Goal: Information Seeking & Learning: Learn about a topic

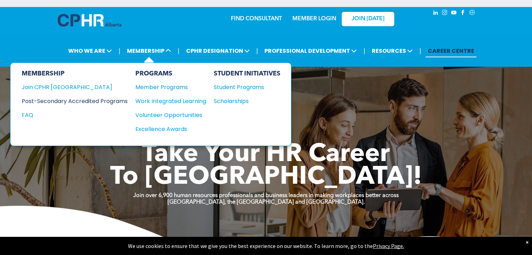
click at [101, 100] on div "Post-Secondary Accredited Programs" at bounding box center [70, 101] width 96 height 9
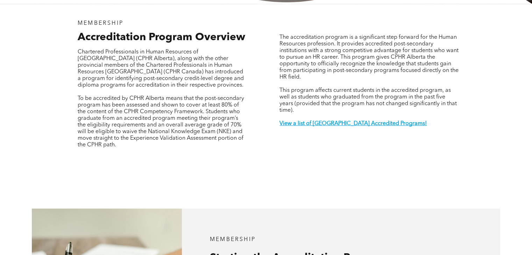
scroll to position [238, 0]
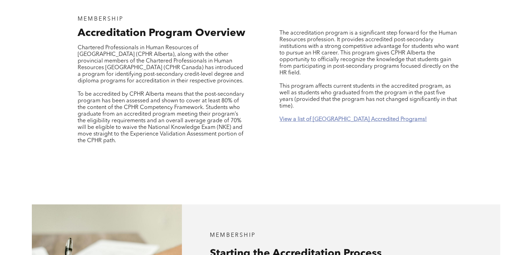
click at [364, 117] on strong "View a list of Alberta Accredited Programs!" at bounding box center [353, 120] width 147 height 6
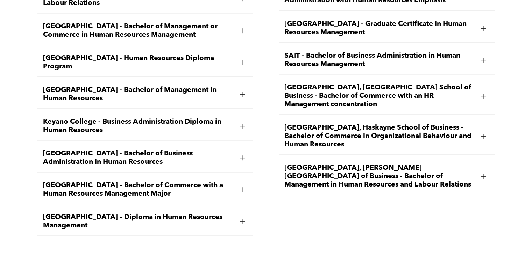
scroll to position [1111, 0]
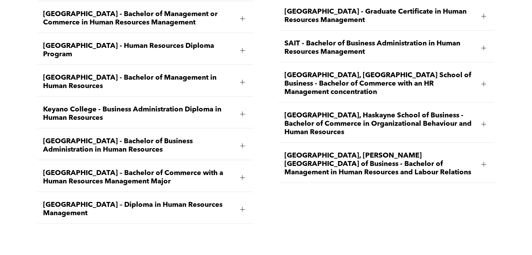
click at [242, 175] on div at bounding box center [242, 177] width 0 height 5
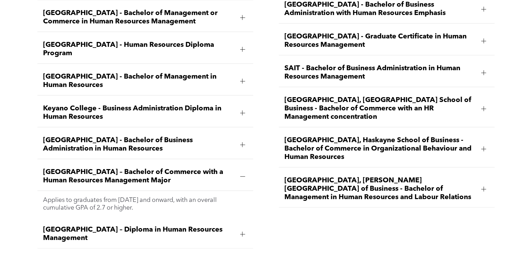
scroll to position [1085, 0]
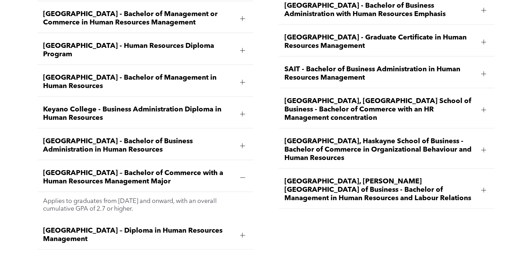
click at [242, 175] on div at bounding box center [242, 177] width 0 height 5
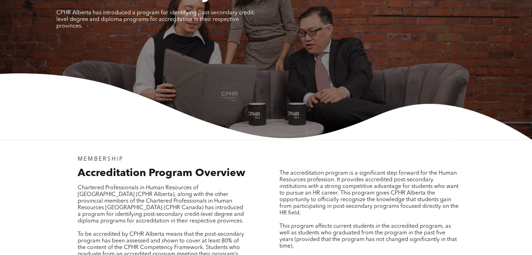
scroll to position [0, 0]
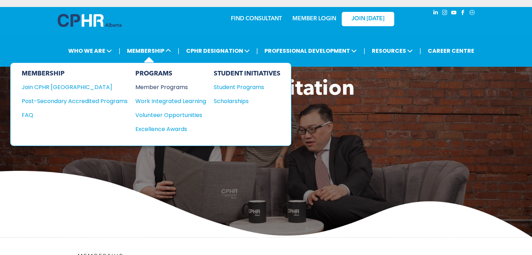
click at [161, 87] on div "Member Programs" at bounding box center [167, 87] width 64 height 9
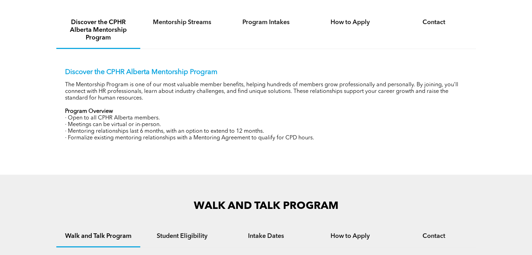
scroll to position [272, 0]
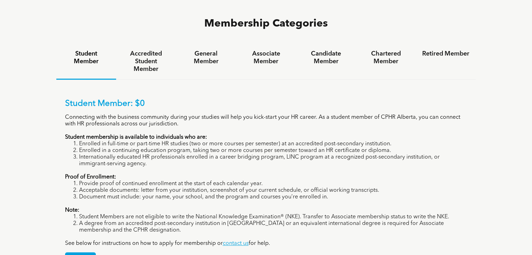
scroll to position [469, 0]
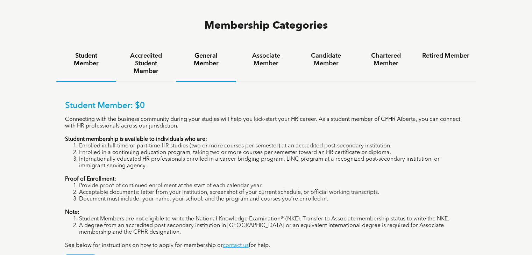
click at [210, 52] on h4 "General Member" at bounding box center [205, 59] width 47 height 15
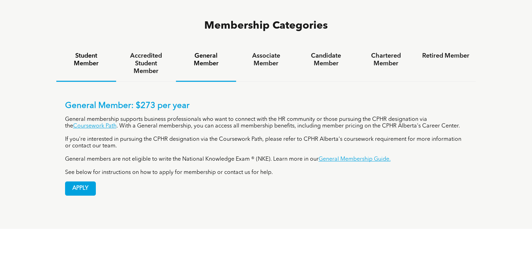
click at [88, 46] on div "Student Member" at bounding box center [86, 64] width 60 height 36
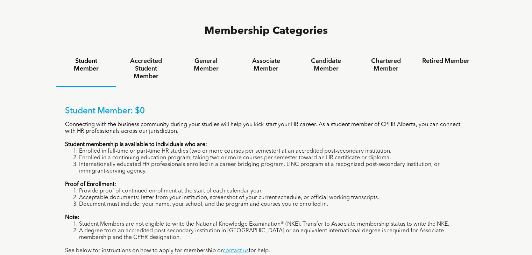
scroll to position [451, 0]
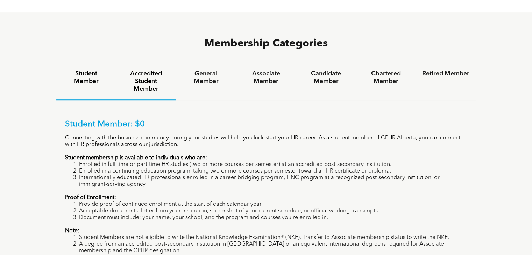
click at [147, 70] on h4 "Accredited Student Member" at bounding box center [145, 81] width 47 height 23
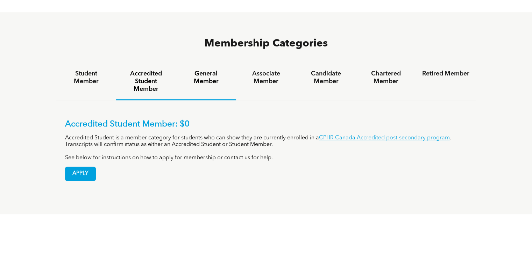
click at [193, 70] on h4 "General Member" at bounding box center [205, 77] width 47 height 15
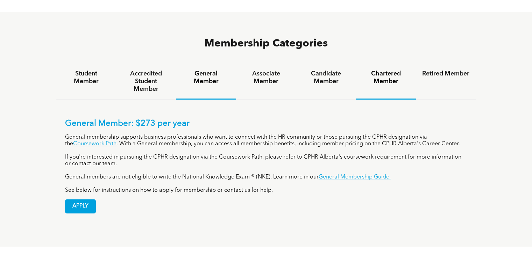
click at [369, 70] on h4 "Chartered Member" at bounding box center [385, 77] width 47 height 15
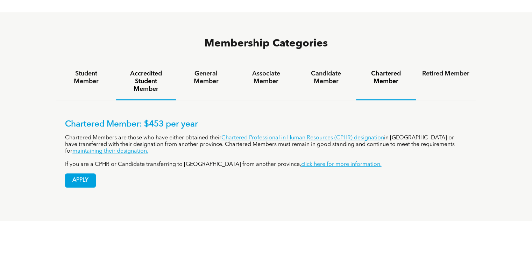
click at [159, 70] on h4 "Accredited Student Member" at bounding box center [145, 81] width 47 height 23
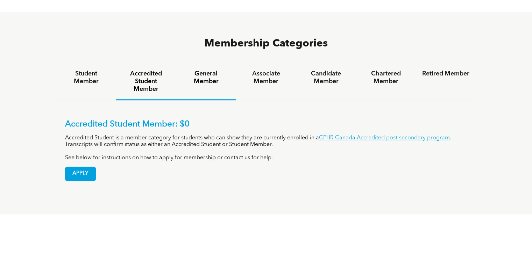
click at [200, 70] on h4 "General Member" at bounding box center [205, 77] width 47 height 15
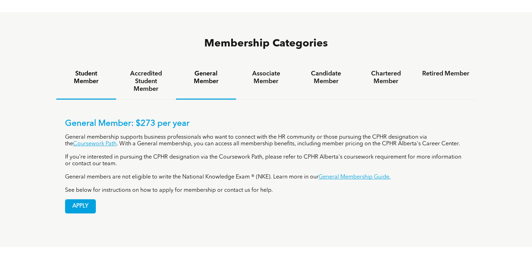
click at [80, 70] on h4 "Student Member" at bounding box center [86, 77] width 47 height 15
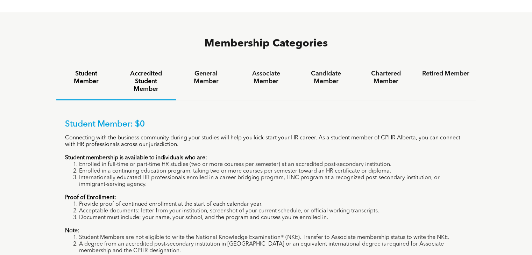
click at [147, 70] on h4 "Accredited Student Member" at bounding box center [145, 81] width 47 height 23
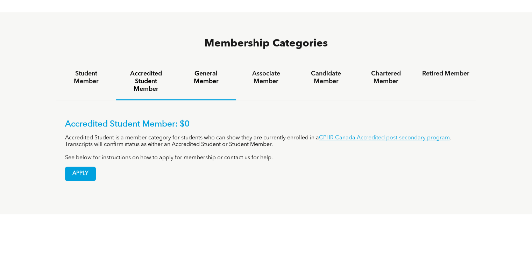
click at [204, 70] on h4 "General Member" at bounding box center [205, 77] width 47 height 15
